Goal: Check status: Check status

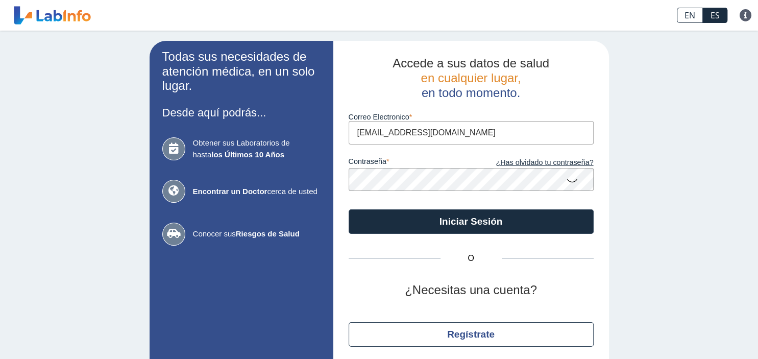
click at [435, 214] on button "Iniciar Sesión" at bounding box center [471, 221] width 245 height 24
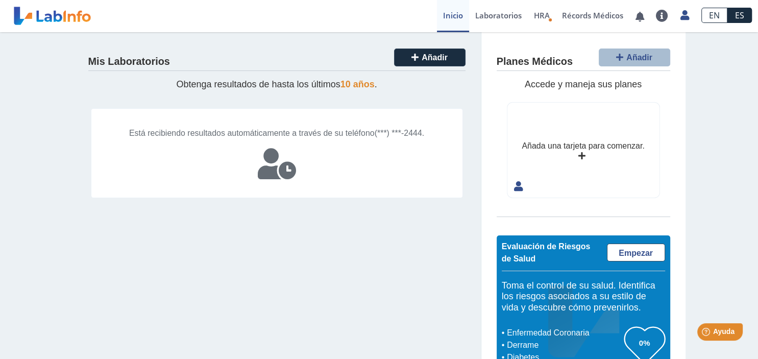
click at [409, 139] on div "Está recibiendo resultados automáticamente a través de su teléfono (***) ***-24…" at bounding box center [277, 133] width 334 height 12
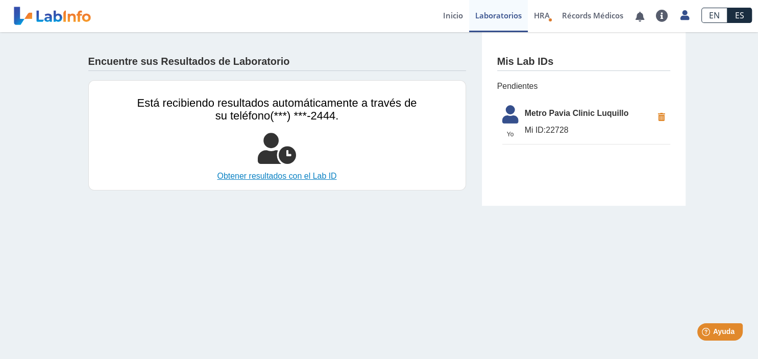
click at [314, 175] on link "Obtener resultados con el Lab ID" at bounding box center [277, 176] width 280 height 12
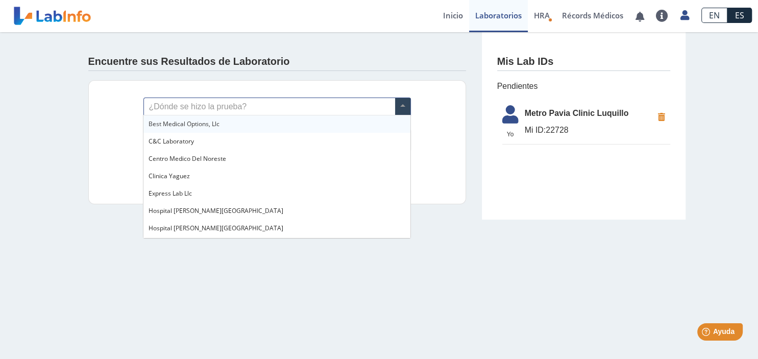
click at [265, 107] on input "text" at bounding box center [277, 106] width 266 height 17
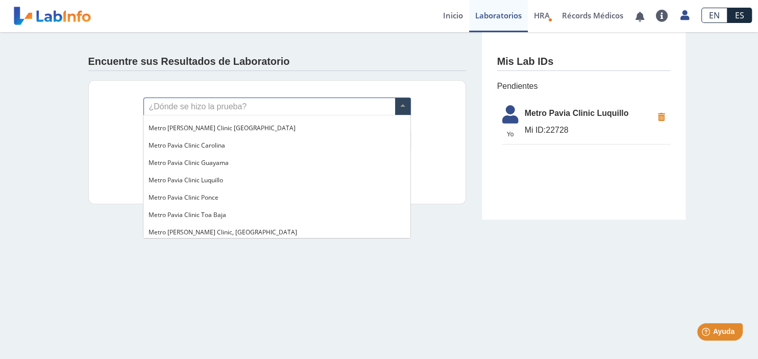
scroll to position [746, 0]
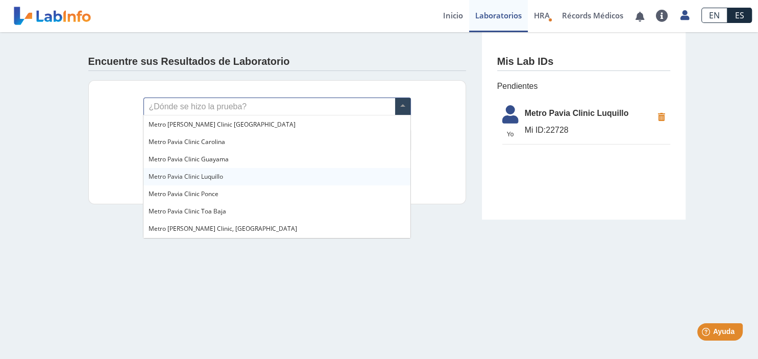
click at [335, 181] on div "Metro Pavia Clinic Luquillo" at bounding box center [276, 176] width 266 height 17
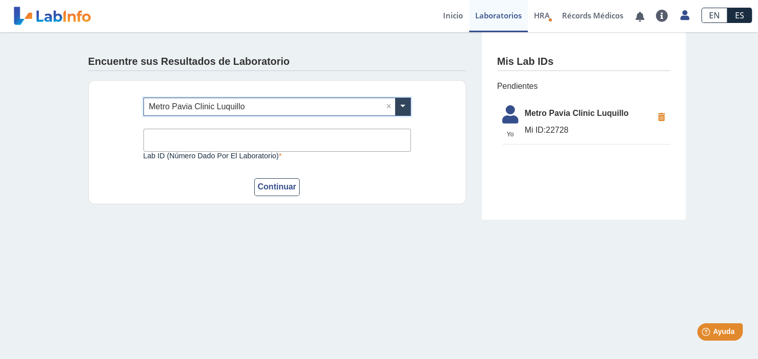
click at [336, 148] on input "Lab ID (número dado por el laboratorio)" at bounding box center [276, 140] width 267 height 23
type input "22728"
click at [289, 183] on button "Continuar" at bounding box center [277, 187] width 46 height 18
